Goal: Task Accomplishment & Management: Use online tool/utility

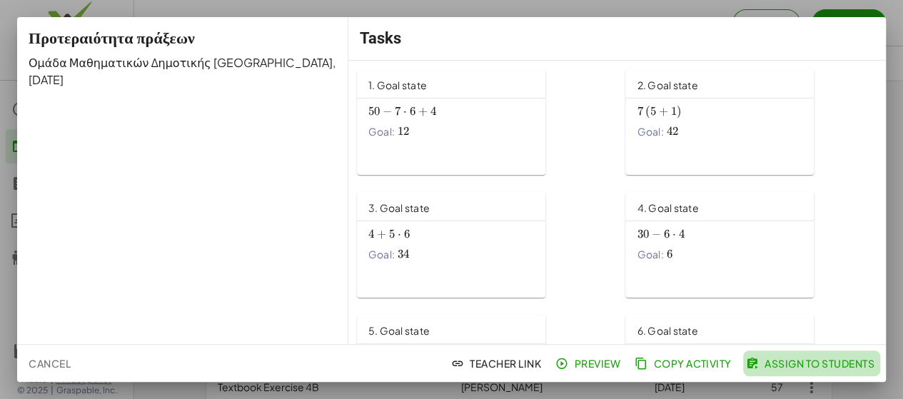
click at [840, 368] on span "Assign to Students" at bounding box center [812, 363] width 126 height 13
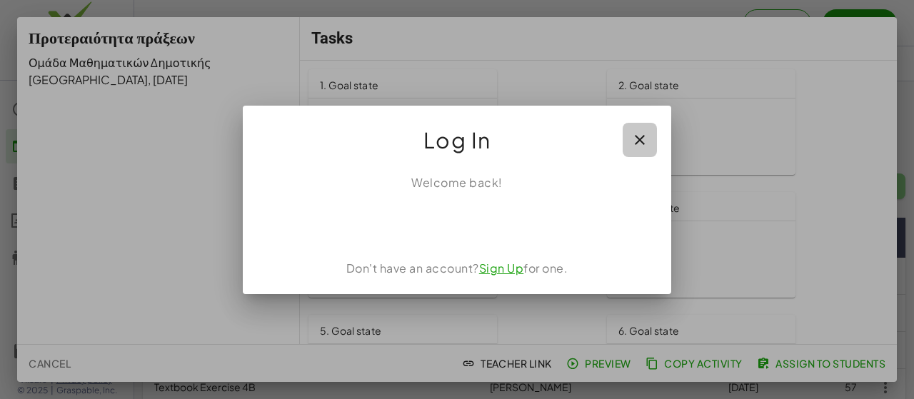
click at [635, 146] on icon "button" at bounding box center [639, 139] width 17 height 17
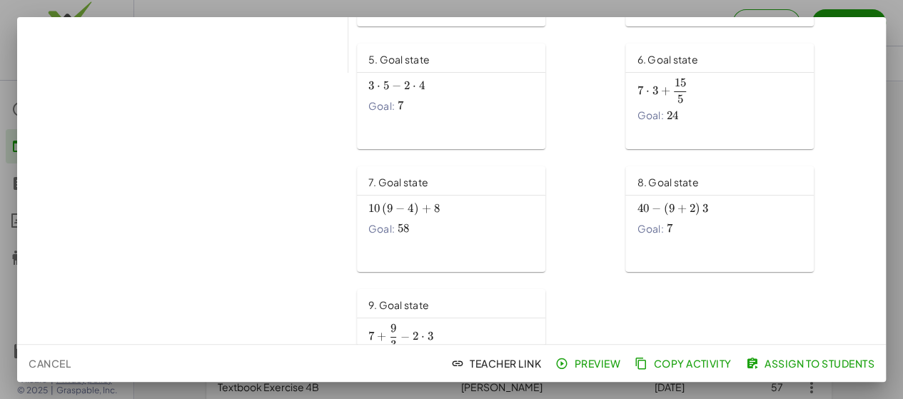
scroll to position [330, 0]
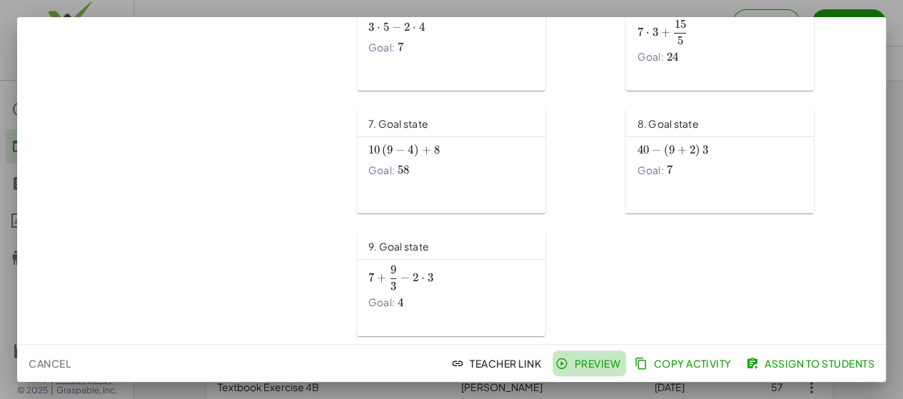
click at [587, 363] on span "Preview" at bounding box center [589, 363] width 62 height 13
click at [713, 359] on span "Copy Activity" at bounding box center [684, 363] width 94 height 13
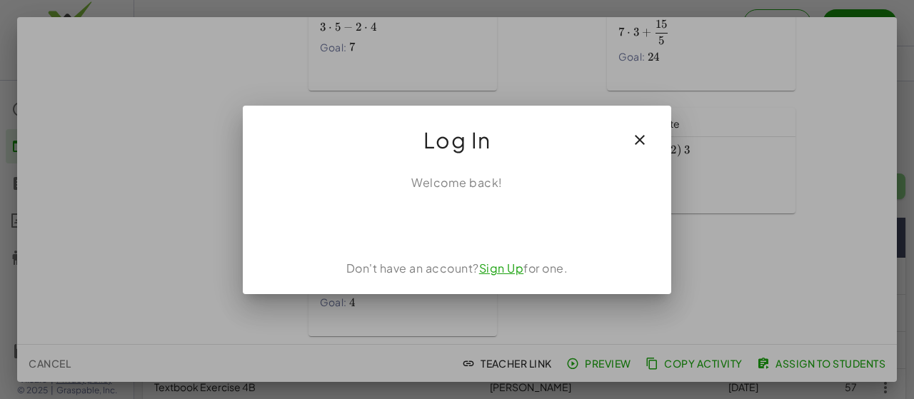
click at [650, 132] on button "button" at bounding box center [639, 140] width 34 height 34
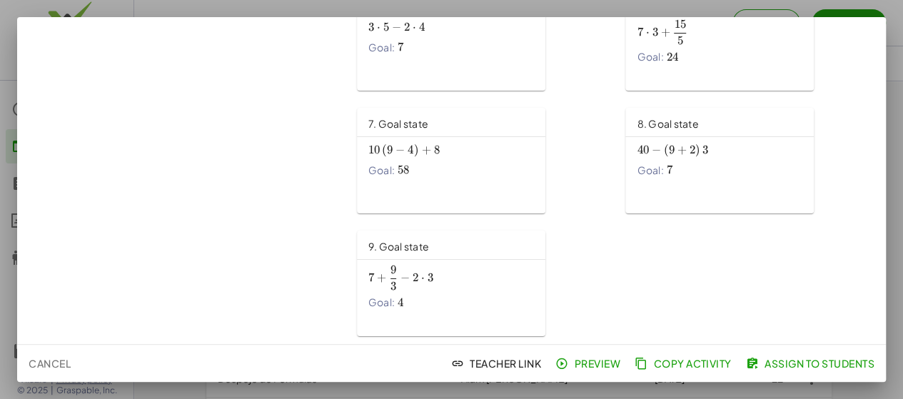
scroll to position [0, 0]
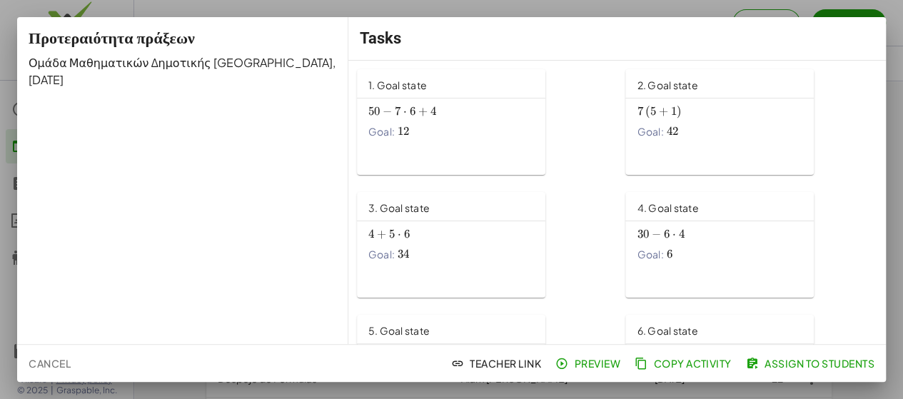
click at [125, 69] on span "Ομάδα Μαθηματικών Δημοτικής Κύπρου" at bounding box center [181, 62] width 304 height 15
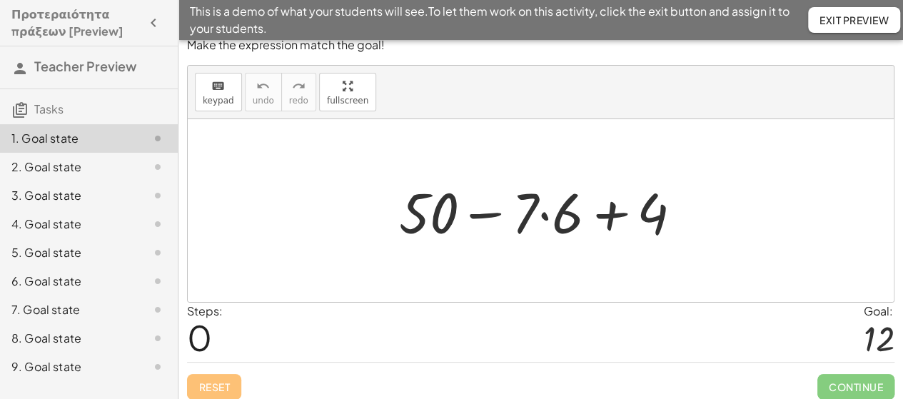
scroll to position [19, 0]
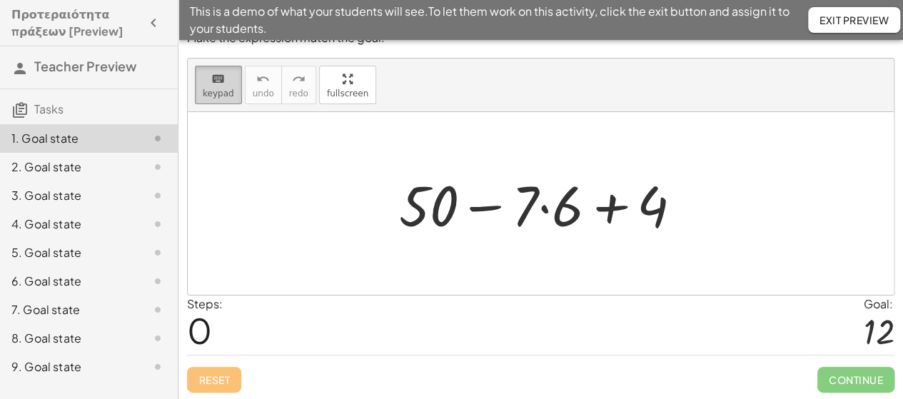
click at [206, 92] on span "keypad" at bounding box center [218, 94] width 31 height 10
click at [203, 89] on span "keypad" at bounding box center [218, 94] width 31 height 10
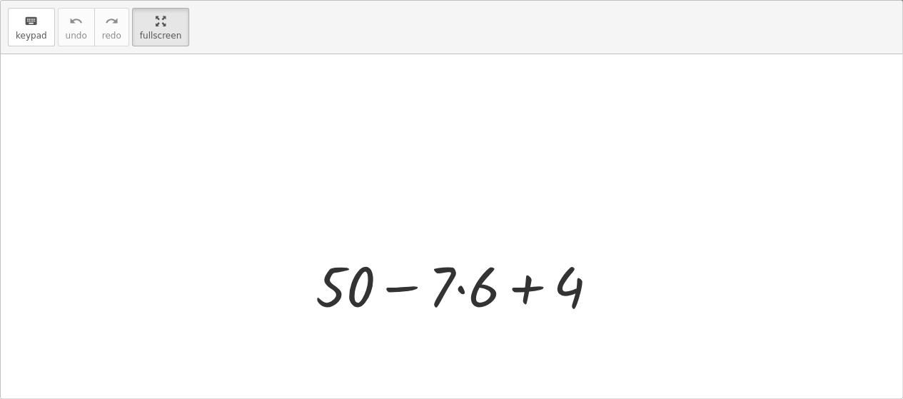
click at [343, 168] on div "keyboard keypad undo undo redo redo fullscreen + 50 − · 7 · 6 + 4 ×" at bounding box center [452, 200] width 902 height 398
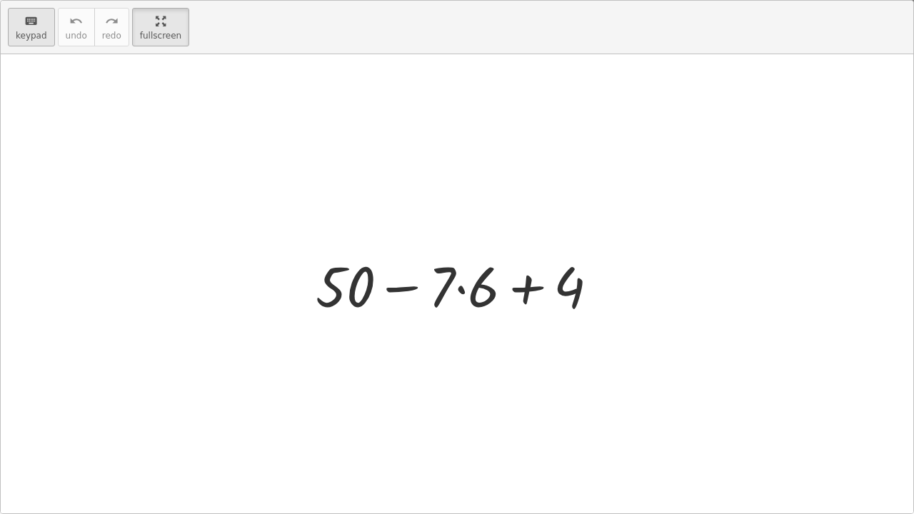
click at [46, 32] on button "keyboard keypad" at bounding box center [31, 27] width 47 height 39
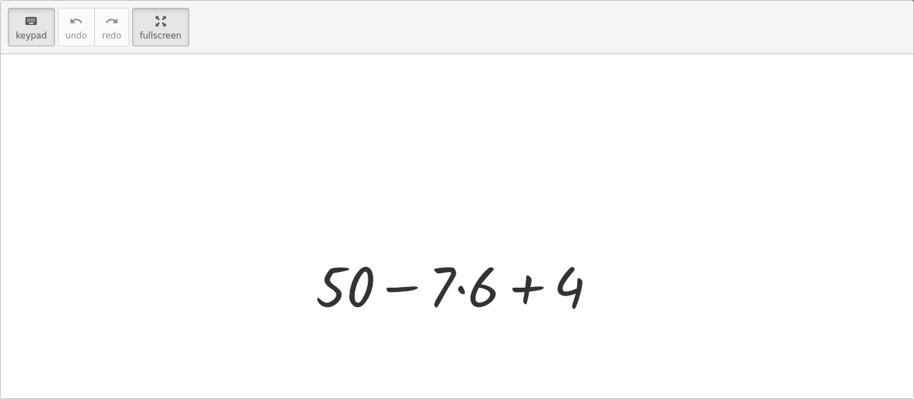
scroll to position [140, 0]
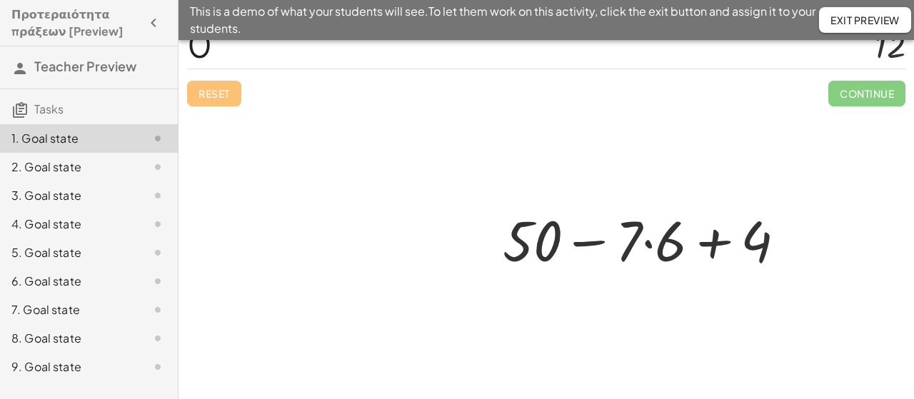
click at [866, 96] on div at bounding box center [546, 205] width 717 height 392
click at [205, 85] on div at bounding box center [546, 205] width 717 height 392
click at [869, 25] on span "Exit Preview" at bounding box center [864, 20] width 69 height 13
